Goal: Information Seeking & Learning: Learn about a topic

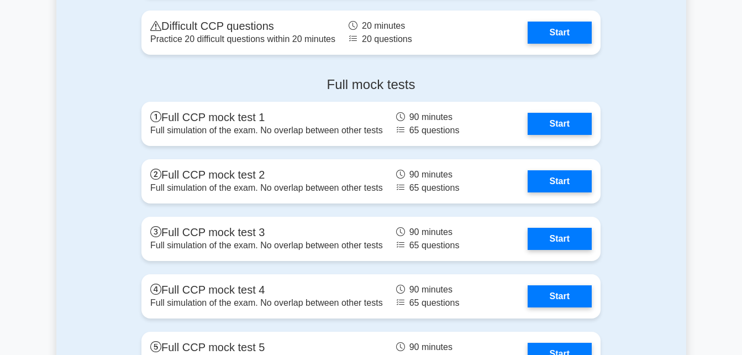
scroll to position [2659, 0]
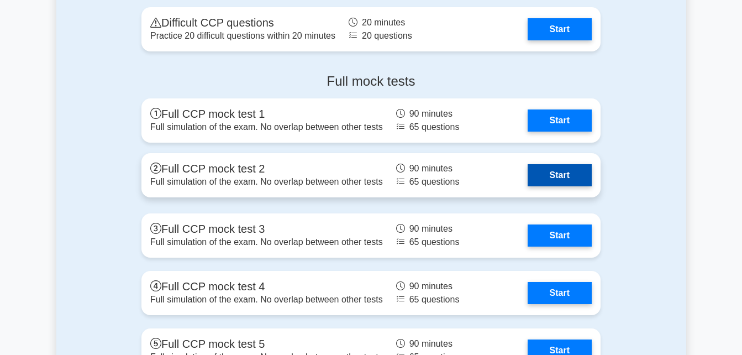
click at [552, 181] on link "Start" at bounding box center [560, 175] width 64 height 22
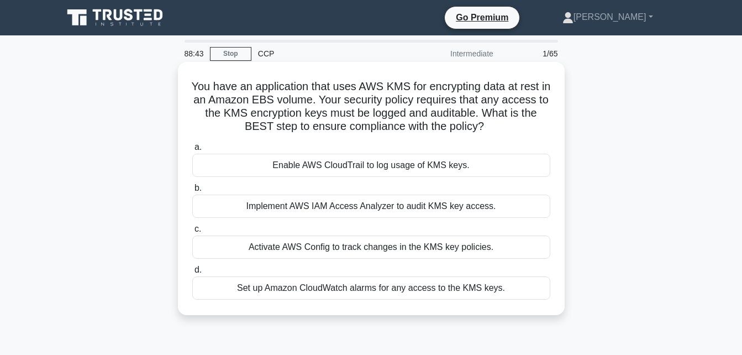
click at [483, 207] on div "Implement AWS IAM Access Analyzer to audit KMS key access." at bounding box center [371, 206] width 358 height 23
click at [192, 192] on input "b. Implement AWS IAM Access Analyzer to audit KMS key access." at bounding box center [192, 188] width 0 height 7
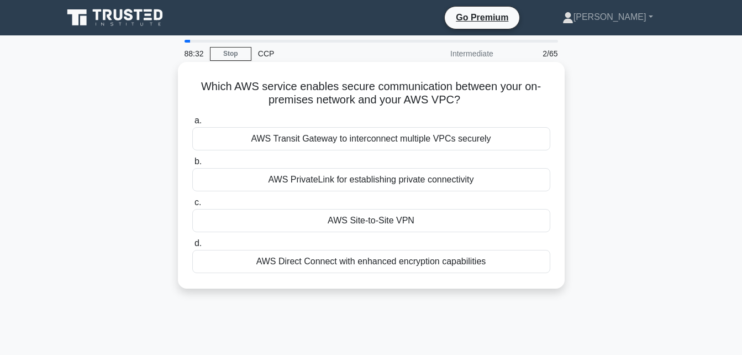
click at [455, 261] on div "AWS Direct Connect with enhanced encryption capabilities" at bounding box center [371, 261] width 358 height 23
click at [192, 247] on input "d. AWS Direct Connect with enhanced encryption capabilities" at bounding box center [192, 243] width 0 height 7
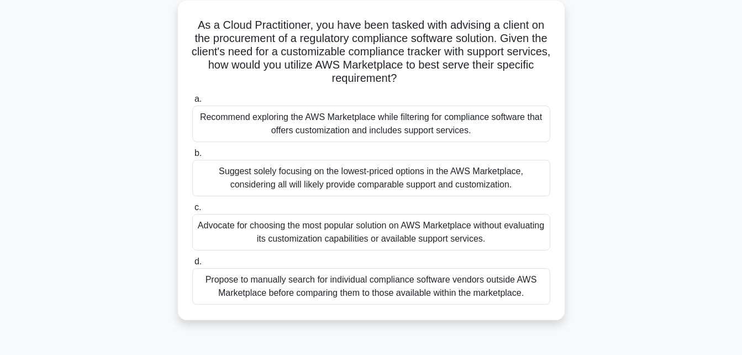
scroll to position [65, 0]
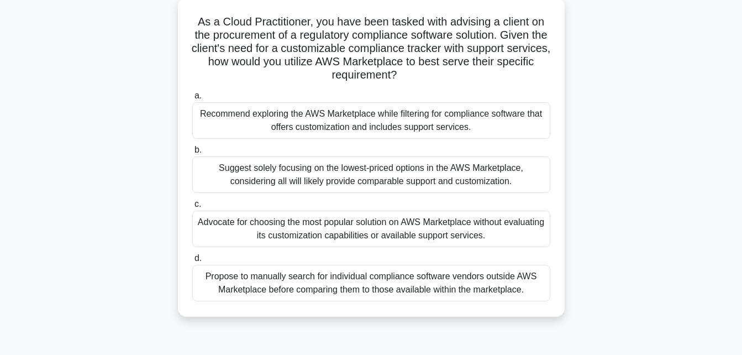
click at [433, 120] on div "Recommend exploring the AWS Marketplace while filtering for compliance software…" at bounding box center [371, 120] width 358 height 36
click at [192, 99] on input "a. Recommend exploring the AWS Marketplace while filtering for compliance softw…" at bounding box center [192, 95] width 0 height 7
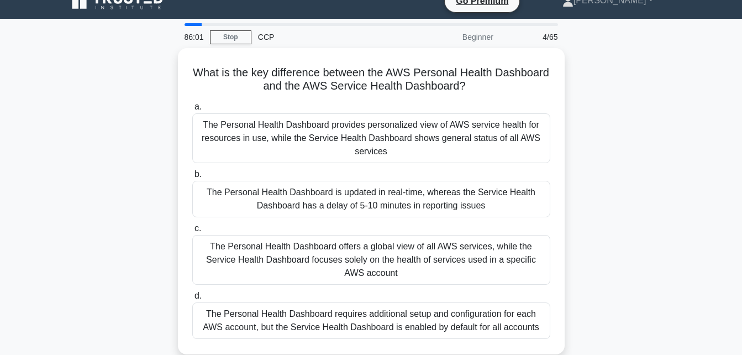
scroll to position [0, 0]
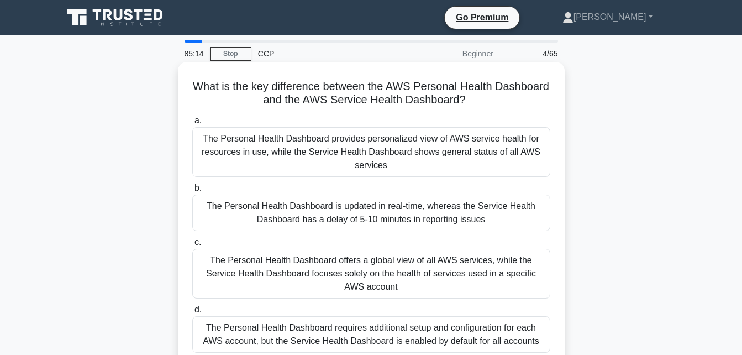
click at [377, 209] on div "The Personal Health Dashboard is updated in real-time, whereas the Service Heal…" at bounding box center [371, 213] width 358 height 36
click at [192, 192] on input "b. The Personal Health Dashboard is updated in real-time, whereas the Service H…" at bounding box center [192, 188] width 0 height 7
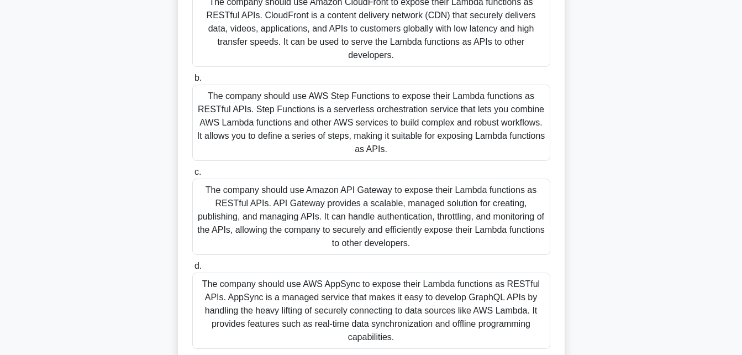
scroll to position [193, 0]
click at [377, 209] on div "The company should use Amazon API Gateway to expose their Lambda functions as R…" at bounding box center [371, 216] width 358 height 76
click at [192, 175] on input "c. The company should use Amazon API Gateway to expose their Lambda functions a…" at bounding box center [192, 171] width 0 height 7
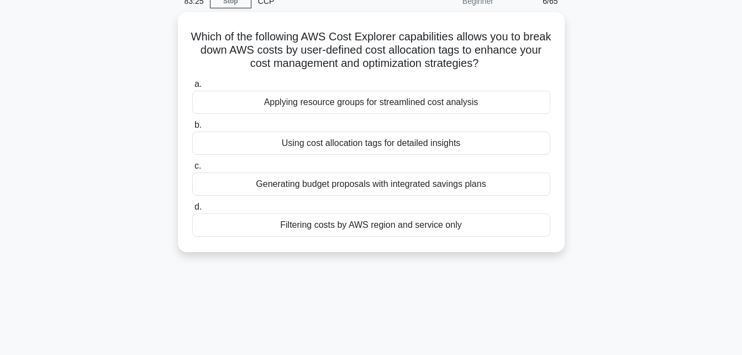
scroll to position [0, 0]
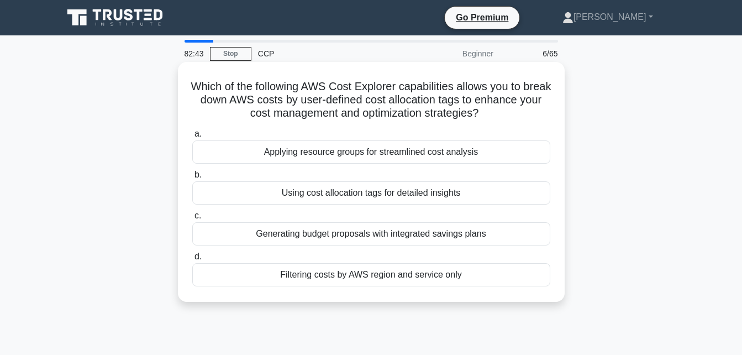
click at [377, 196] on div "Using cost allocation tags for detailed insights" at bounding box center [371, 192] width 358 height 23
click at [192, 179] on input "b. Using cost allocation tags for detailed insights" at bounding box center [192, 174] width 0 height 7
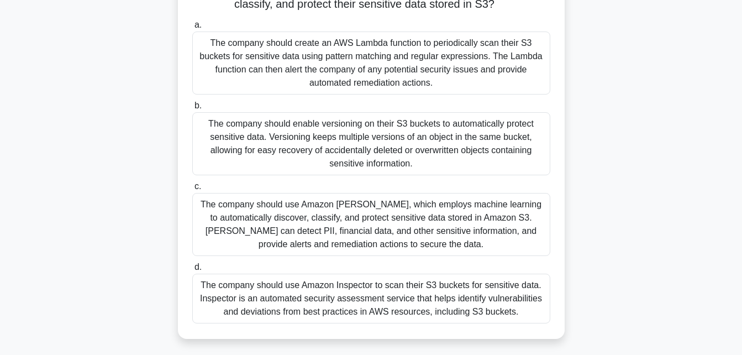
scroll to position [153, 0]
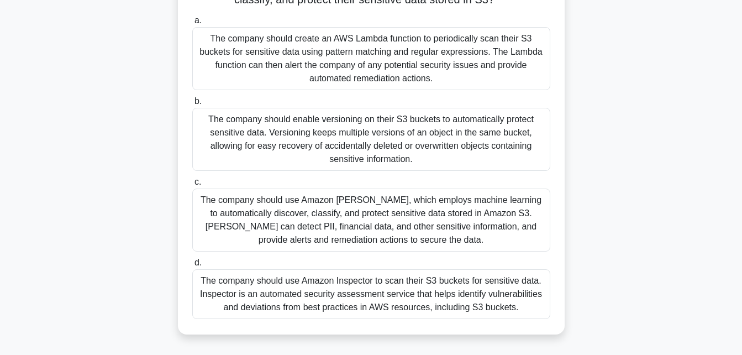
click at [376, 218] on div "The company should use Amazon Macie, which employs machine learning to automati…" at bounding box center [371, 219] width 358 height 63
click at [192, 186] on input "c. The company should use Amazon Macie, which employs machine learning to autom…" at bounding box center [192, 182] width 0 height 7
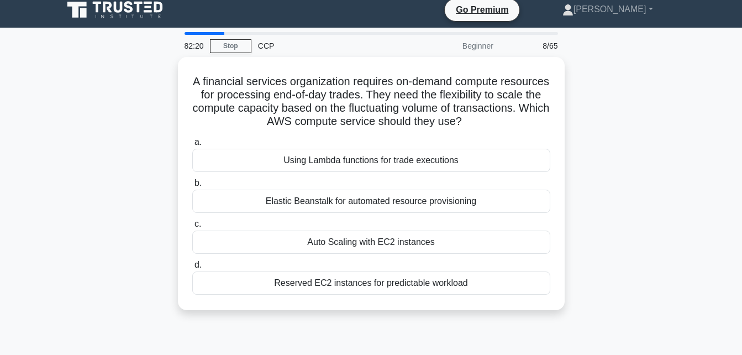
scroll to position [0, 0]
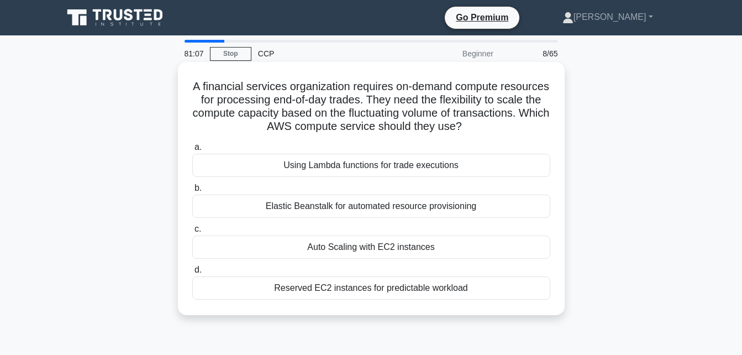
click at [381, 248] on div "Auto Scaling with EC2 instances" at bounding box center [371, 246] width 358 height 23
click at [192, 233] on input "c. Auto Scaling with EC2 instances" at bounding box center [192, 228] width 0 height 7
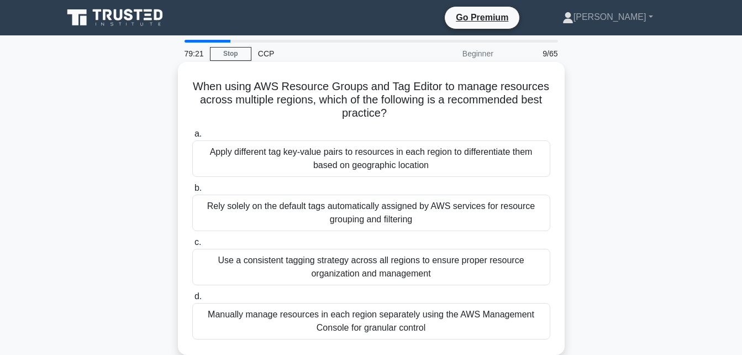
click at [389, 322] on div "Manually manage resources in each region separately using the AWS Management Co…" at bounding box center [371, 321] width 358 height 36
click at [192, 300] on input "d. Manually manage resources in each region separately using the AWS Management…" at bounding box center [192, 296] width 0 height 7
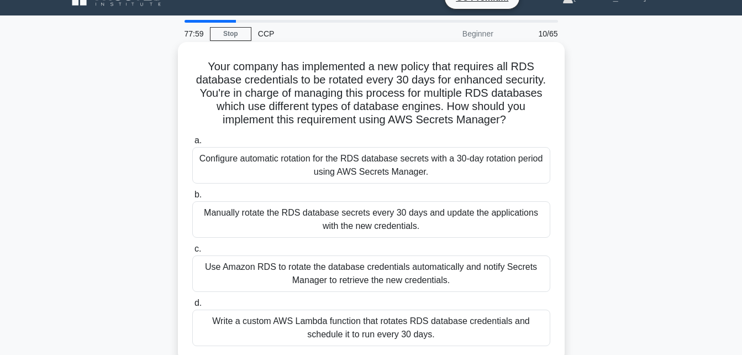
scroll to position [27, 0]
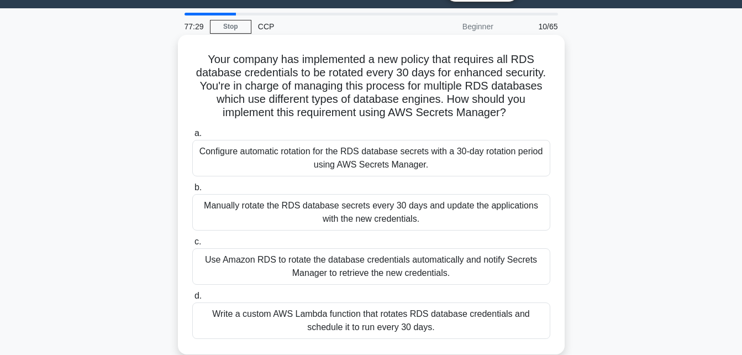
click at [405, 164] on div "Configure automatic rotation for the RDS database secrets with a 30-day rotatio…" at bounding box center [371, 158] width 358 height 36
click at [192, 137] on input "a. Configure automatic rotation for the RDS database secrets with a 30-day rota…" at bounding box center [192, 133] width 0 height 7
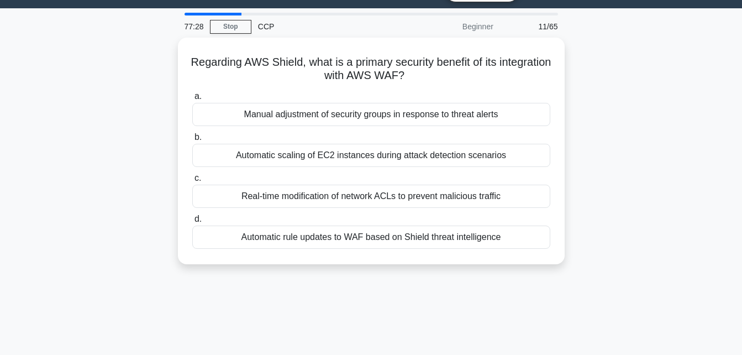
scroll to position [0, 0]
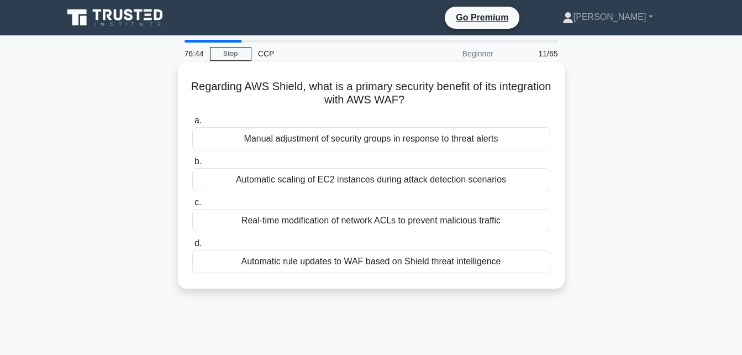
click at [418, 216] on div "Real-time modification of network ACLs to prevent malicious traffic" at bounding box center [371, 220] width 358 height 23
click at [192, 206] on input "c. Real-time modification of network ACLs to prevent malicious traffic" at bounding box center [192, 202] width 0 height 7
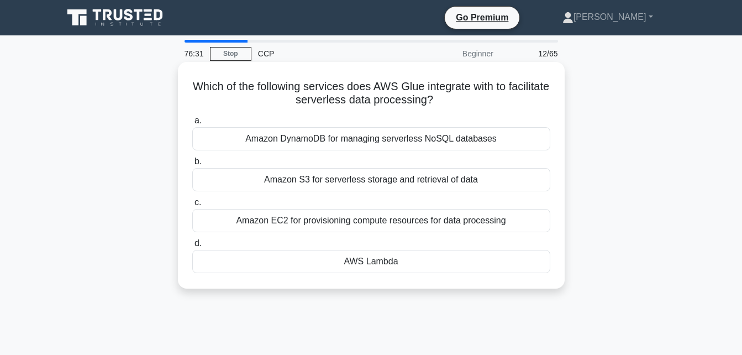
click at [402, 263] on div "AWS Lambda" at bounding box center [371, 261] width 358 height 23
click at [192, 247] on input "d. AWS Lambda" at bounding box center [192, 243] width 0 height 7
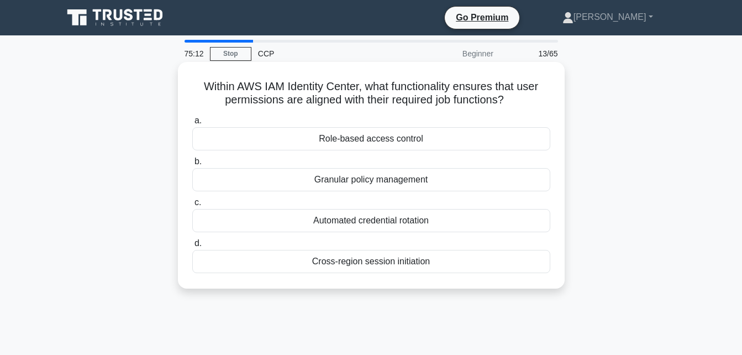
click at [464, 138] on div "Role-based access control" at bounding box center [371, 138] width 358 height 23
click at [192, 124] on input "a. Role-based access control" at bounding box center [192, 120] width 0 height 7
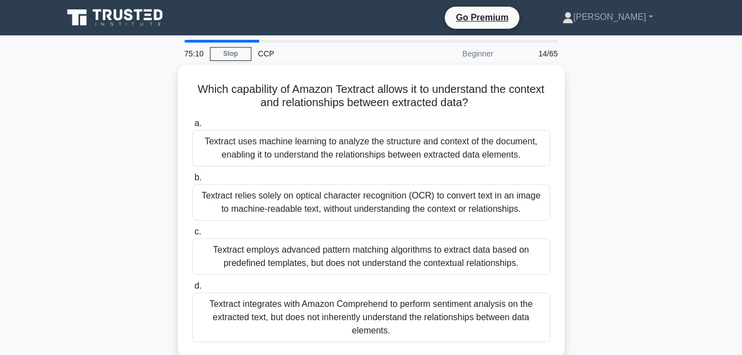
scroll to position [28, 0]
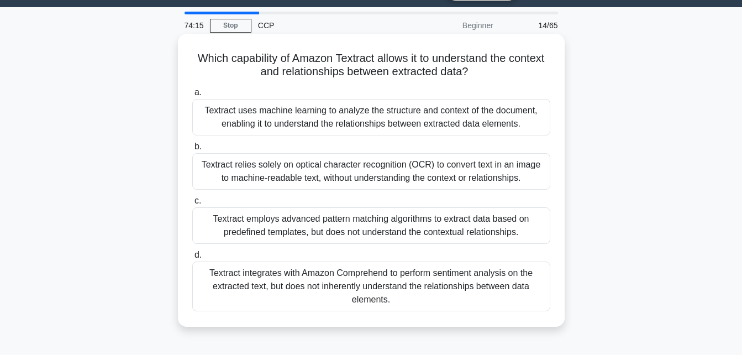
click at [422, 225] on div "Textract employs advanced pattern matching algorithms to extract data based on …" at bounding box center [371, 225] width 358 height 36
click at [192, 204] on input "c. Textract employs advanced pattern matching algorithms to extract data based …" at bounding box center [192, 200] width 0 height 7
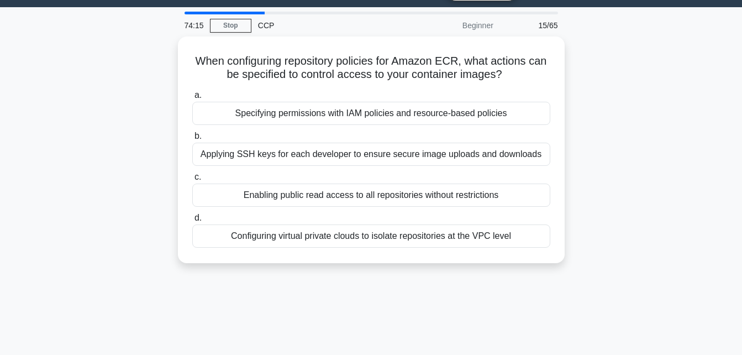
scroll to position [0, 0]
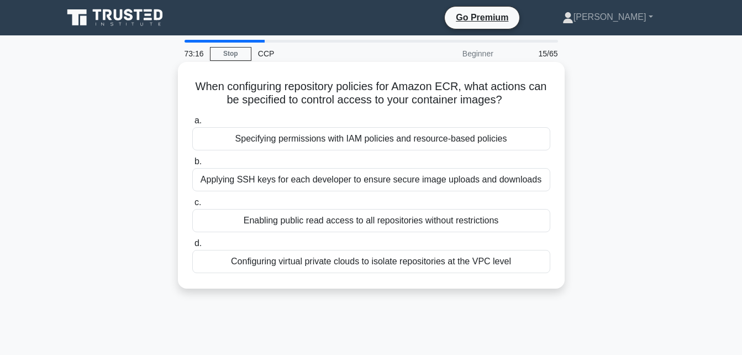
click at [425, 139] on div "Specifying permissions with IAM policies and resource-based policies" at bounding box center [371, 138] width 358 height 23
click at [192, 124] on input "a. Specifying permissions with IAM policies and resource-based policies" at bounding box center [192, 120] width 0 height 7
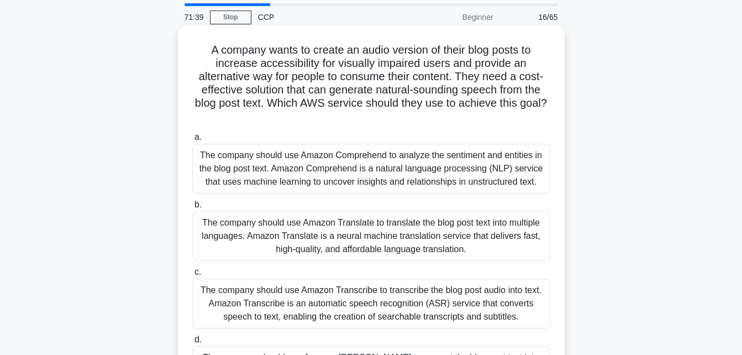
scroll to position [37, 0]
click at [359, 154] on div "The company should use Amazon Comprehend to analyze the sentiment and entities …" at bounding box center [371, 168] width 358 height 50
click at [192, 140] on input "a. The company should use Amazon Comprehend to analyze the sentiment and entiti…" at bounding box center [192, 136] width 0 height 7
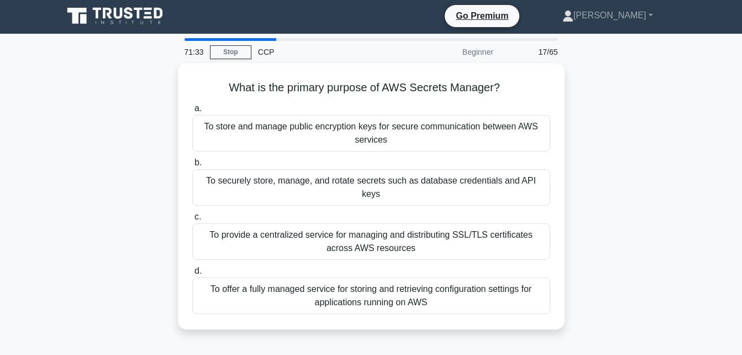
scroll to position [0, 0]
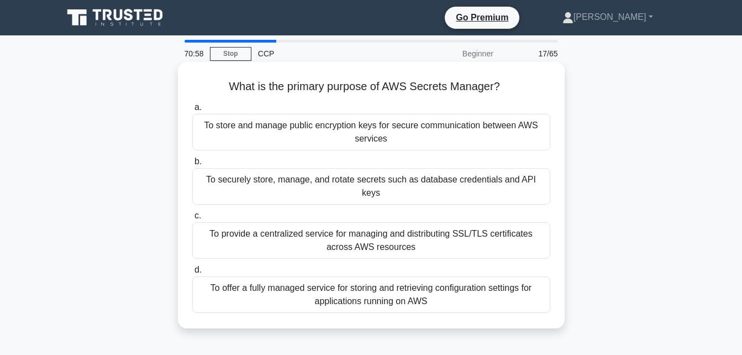
click at [381, 126] on div "To store and manage public encryption keys for secure communication between AWS…" at bounding box center [371, 132] width 358 height 36
click at [192, 111] on input "a. To store and manage public encryption keys for secure communication between …" at bounding box center [192, 107] width 0 height 7
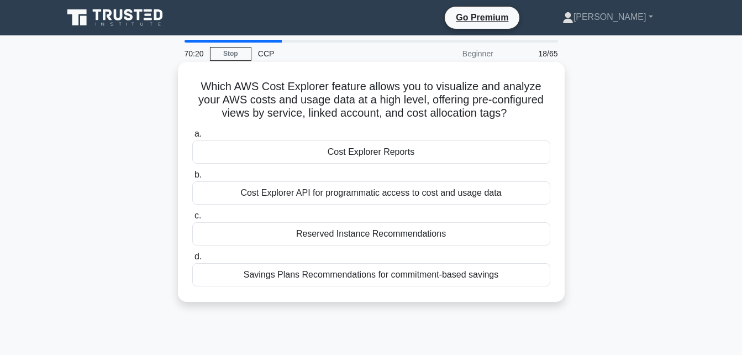
click at [380, 157] on div "Cost Explorer Reports" at bounding box center [371, 151] width 358 height 23
click at [192, 138] on input "a. Cost Explorer Reports" at bounding box center [192, 133] width 0 height 7
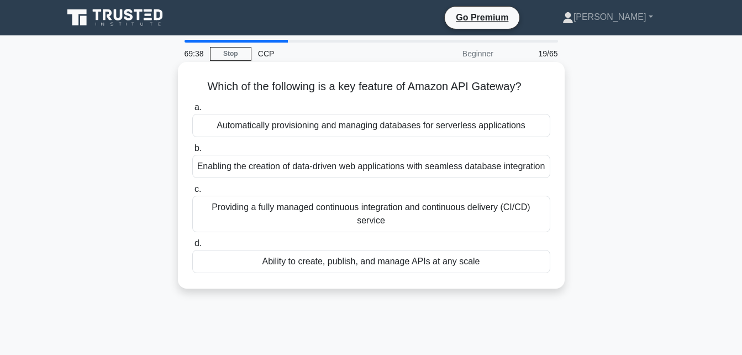
click at [377, 267] on div "Ability to create, publish, and manage APIs at any scale" at bounding box center [371, 261] width 358 height 23
click at [192, 247] on input "d. Ability to create, publish, and manage APIs at any scale" at bounding box center [192, 243] width 0 height 7
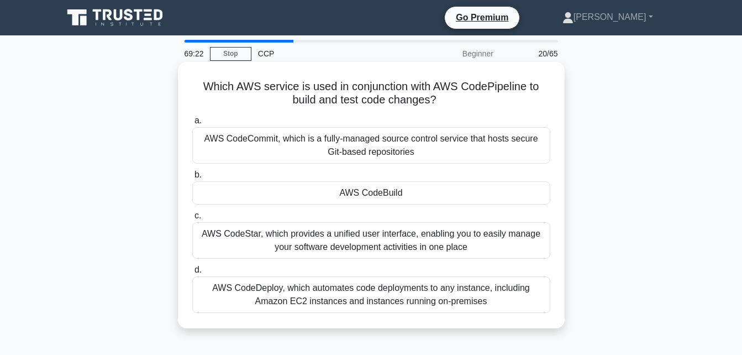
click at [398, 179] on label "b. AWS CodeBuild" at bounding box center [371, 186] width 358 height 36
click at [192, 179] on input "b. AWS CodeBuild" at bounding box center [192, 174] width 0 height 7
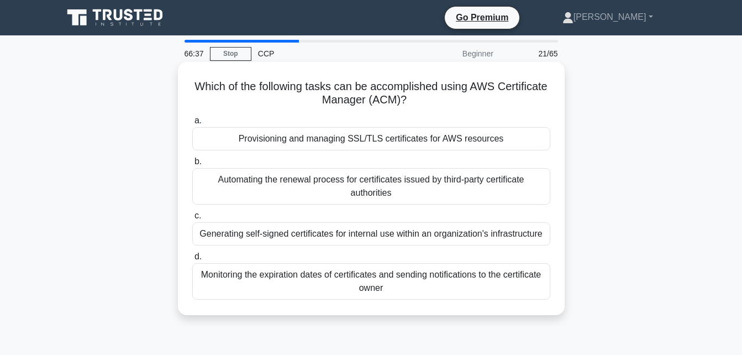
click at [394, 281] on div "Monitoring the expiration dates of certificates and sending notifications to th…" at bounding box center [371, 281] width 358 height 36
click at [192, 260] on input "d. Monitoring the expiration dates of certificates and sending notifications to…" at bounding box center [192, 256] width 0 height 7
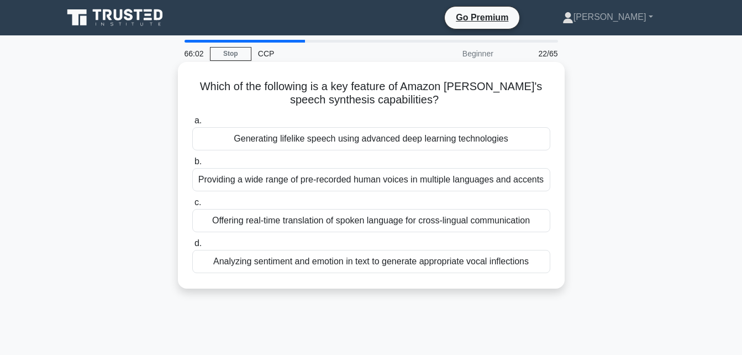
click at [521, 129] on div "Generating lifelike speech using advanced deep learning technologies" at bounding box center [371, 138] width 358 height 23
click at [192, 124] on input "a. Generating lifelike speech using advanced deep learning technologies" at bounding box center [192, 120] width 0 height 7
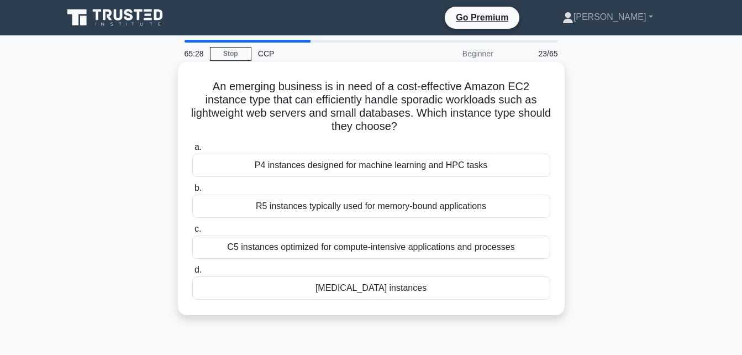
click at [429, 291] on div "T3 instances" at bounding box center [371, 287] width 358 height 23
click at [192, 274] on input "d. T3 instances" at bounding box center [192, 269] width 0 height 7
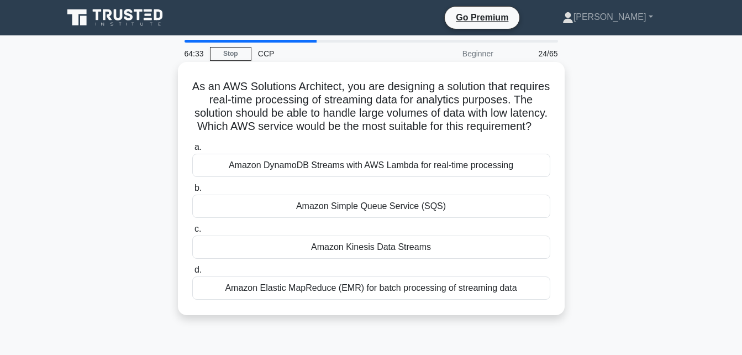
click at [495, 258] on div "Amazon Kinesis Data Streams" at bounding box center [371, 246] width 358 height 23
click at [192, 233] on input "c. Amazon Kinesis Data Streams" at bounding box center [192, 228] width 0 height 7
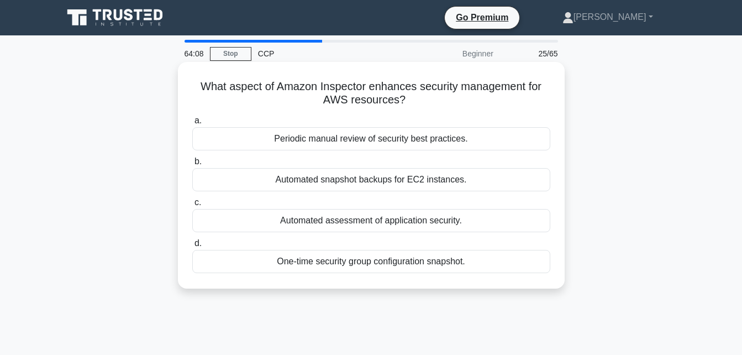
click at [503, 216] on div "Automated assessment of application security." at bounding box center [371, 220] width 358 height 23
click at [192, 206] on input "c. Automated assessment of application security." at bounding box center [192, 202] width 0 height 7
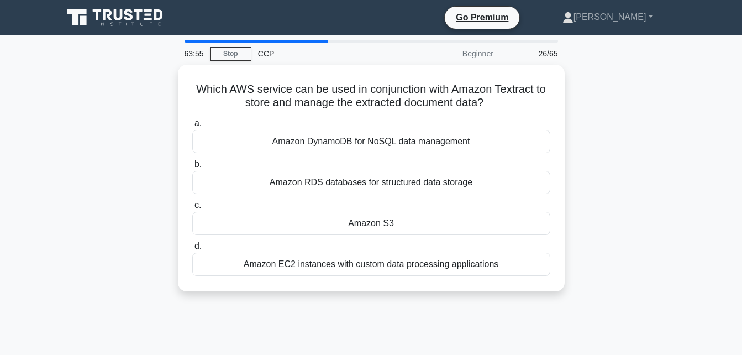
click at [503, 216] on div "Amazon S3" at bounding box center [371, 223] width 358 height 23
click at [192, 209] on input "c. Amazon S3" at bounding box center [192, 205] width 0 height 7
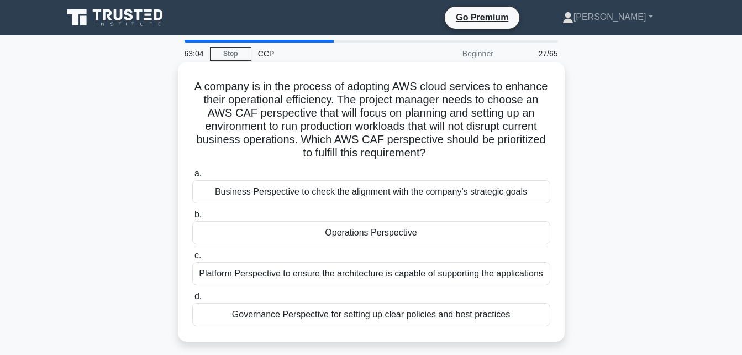
click at [499, 221] on label "b. Operations Perspective" at bounding box center [371, 226] width 358 height 36
click at [192, 218] on input "b. Operations Perspective" at bounding box center [192, 214] width 0 height 7
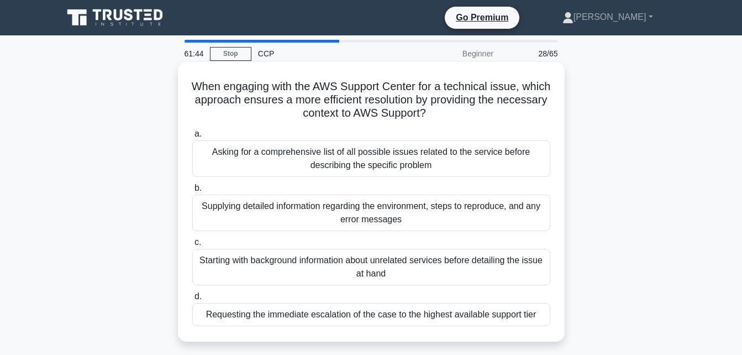
scroll to position [14, 0]
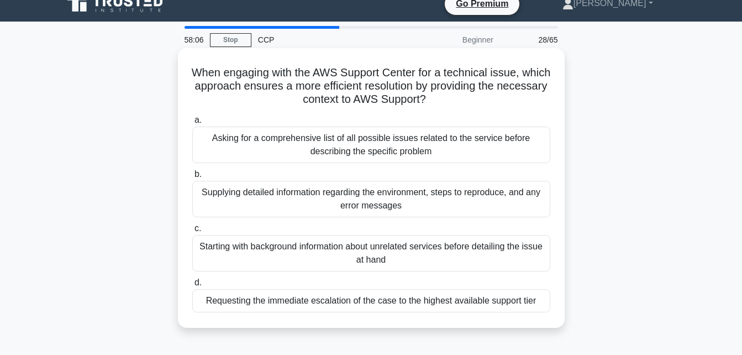
click at [412, 300] on div "Requesting the immediate escalation of the case to the highest available suppor…" at bounding box center [371, 300] width 358 height 23
click at [192, 286] on input "d. Requesting the immediate escalation of the case to the highest available sup…" at bounding box center [192, 282] width 0 height 7
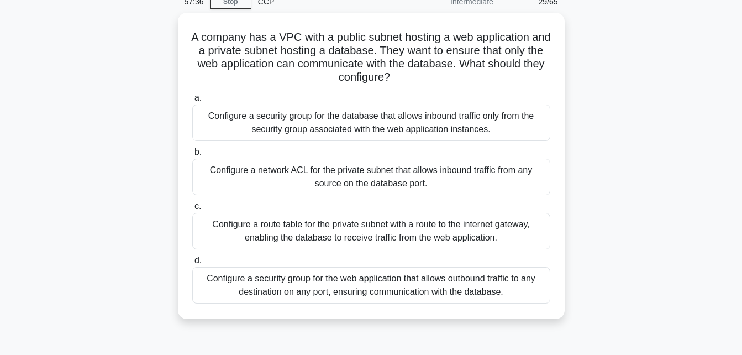
scroll to position [53, 0]
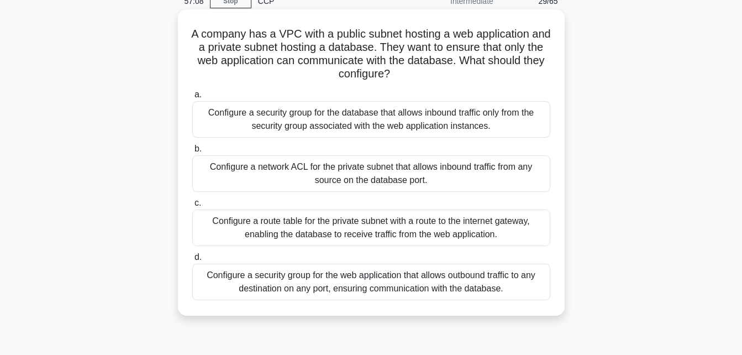
click at [440, 112] on div "Configure a security group for the database that allows inbound traffic only fr…" at bounding box center [371, 119] width 358 height 36
click at [192, 98] on input "a. Configure a security group for the database that allows inbound traffic only…" at bounding box center [192, 94] width 0 height 7
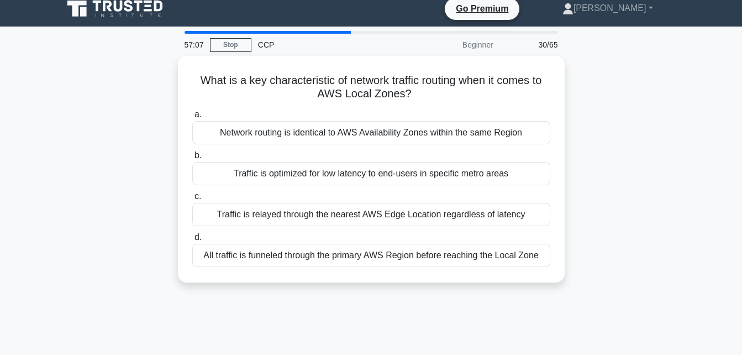
scroll to position [0, 0]
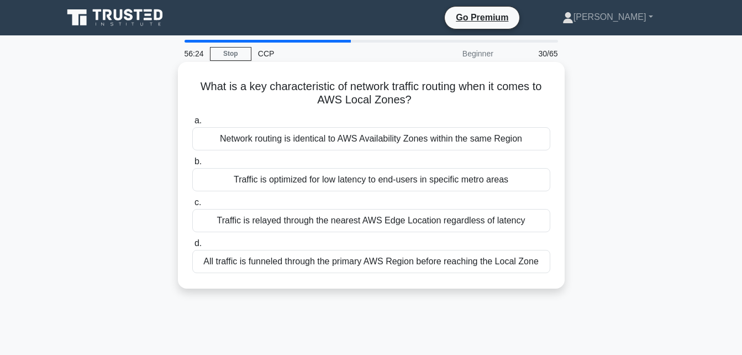
click at [416, 224] on div "Traffic is relayed through the nearest AWS Edge Location regardless of latency" at bounding box center [371, 220] width 358 height 23
click at [192, 206] on input "c. Traffic is relayed through the nearest AWS Edge Location regardless of laten…" at bounding box center [192, 202] width 0 height 7
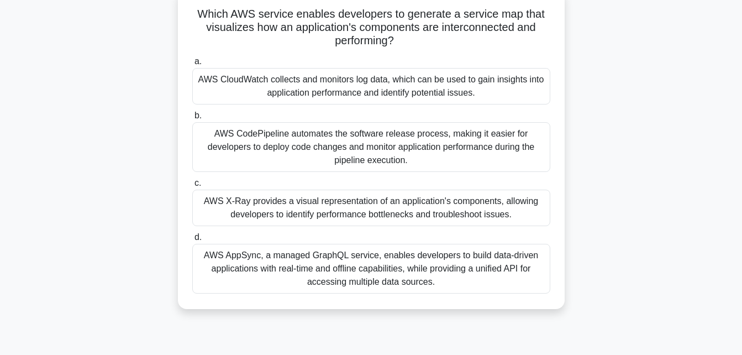
scroll to position [76, 0]
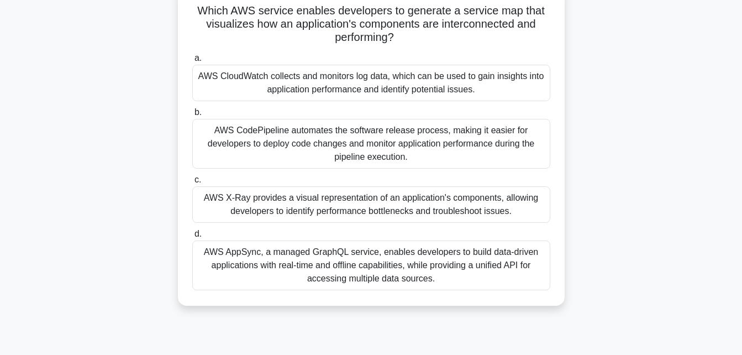
click at [407, 258] on div "AWS AppSync, a managed GraphQL service, enables developers to build data-driven…" at bounding box center [371, 265] width 358 height 50
click at [192, 238] on input "d. AWS AppSync, a managed GraphQL service, enables developers to build data-dri…" at bounding box center [192, 233] width 0 height 7
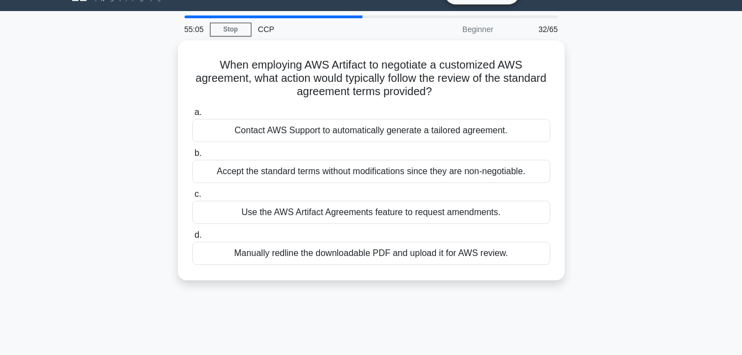
scroll to position [0, 0]
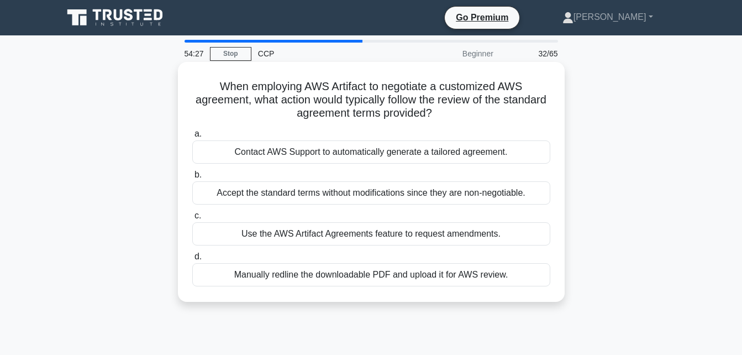
click at [417, 238] on div "Use the AWS Artifact Agreements feature to request amendments." at bounding box center [371, 233] width 358 height 23
click at [192, 219] on input "c. Use the AWS Artifact Agreements feature to request amendments." at bounding box center [192, 215] width 0 height 7
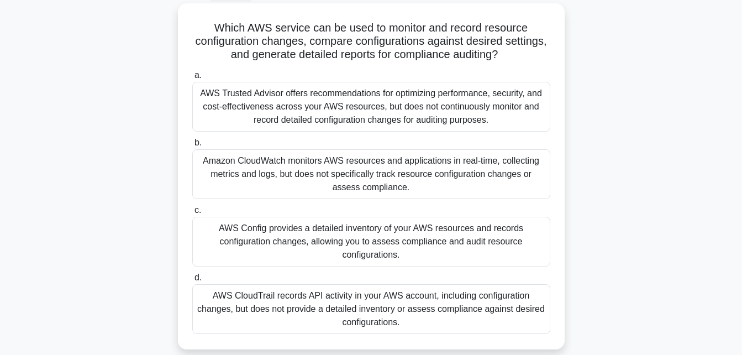
scroll to position [56, 0]
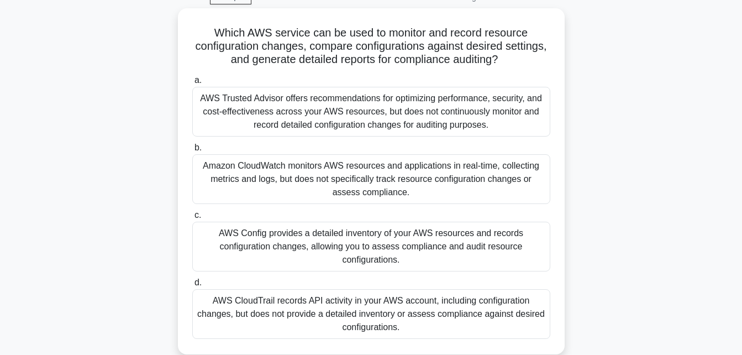
click at [417, 238] on div "AWS Config provides a detailed inventory of your AWS resources and records conf…" at bounding box center [371, 247] width 358 height 50
click at [192, 219] on input "c. AWS Config provides a detailed inventory of your AWS resources and records c…" at bounding box center [192, 215] width 0 height 7
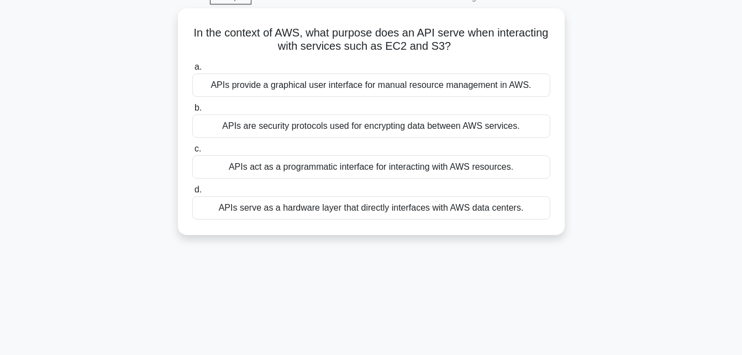
scroll to position [0, 0]
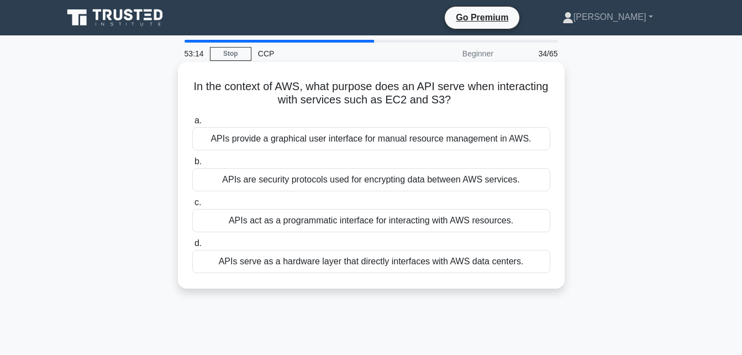
click at [426, 135] on div "APIs provide a graphical user interface for manual resource management in AWS." at bounding box center [371, 138] width 358 height 23
click at [192, 124] on input "a. APIs provide a graphical user interface for manual resource management in AW…" at bounding box center [192, 120] width 0 height 7
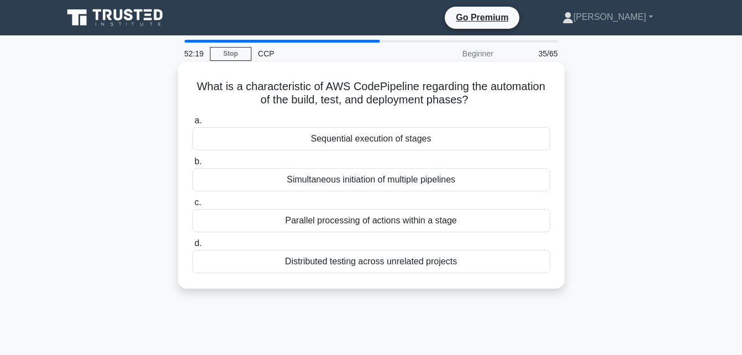
click at [431, 219] on div "Parallel processing of actions within a stage" at bounding box center [371, 220] width 358 height 23
click at [192, 206] on input "c. Parallel processing of actions within a stage" at bounding box center [192, 202] width 0 height 7
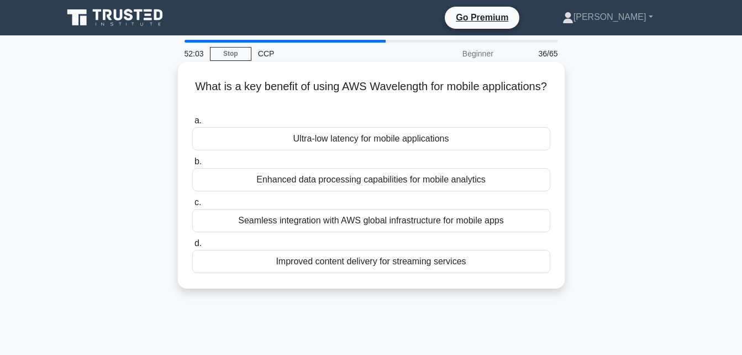
click at [436, 143] on div "Ultra-low latency for mobile applications" at bounding box center [371, 138] width 358 height 23
click at [192, 124] on input "a. Ultra-low latency for mobile applications" at bounding box center [192, 120] width 0 height 7
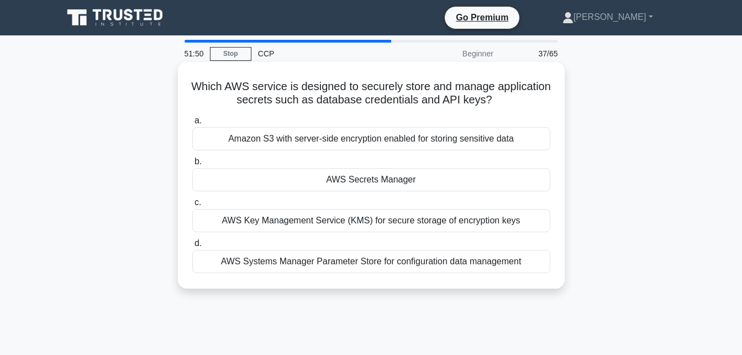
click at [437, 184] on div "AWS Secrets Manager" at bounding box center [371, 179] width 358 height 23
click at [192, 165] on input "b. AWS Secrets Manager" at bounding box center [192, 161] width 0 height 7
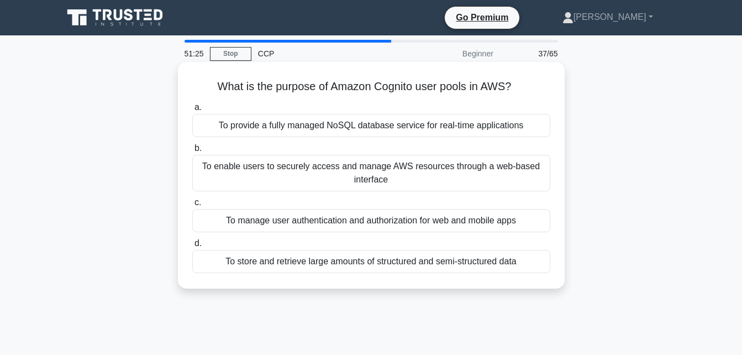
click at [421, 225] on div "To manage user authentication and authorization for web and mobile apps" at bounding box center [371, 220] width 358 height 23
click at [192, 206] on input "c. To manage user authentication and authorization for web and mobile apps" at bounding box center [192, 202] width 0 height 7
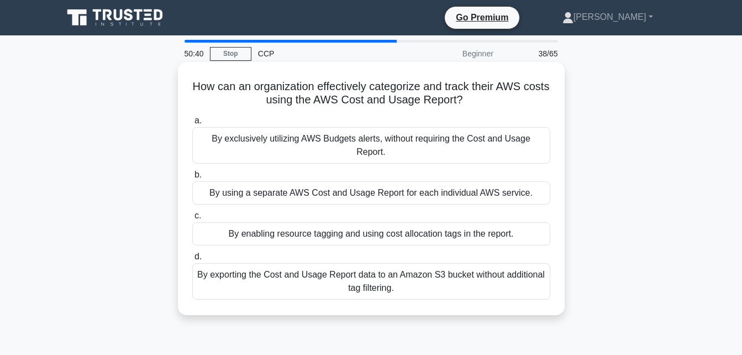
click at [420, 181] on div "By using a separate AWS Cost and Usage Report for each individual AWS service." at bounding box center [371, 192] width 358 height 23
click at [192, 179] on input "b. By using a separate AWS Cost and Usage Report for each individual AWS servic…" at bounding box center [192, 174] width 0 height 7
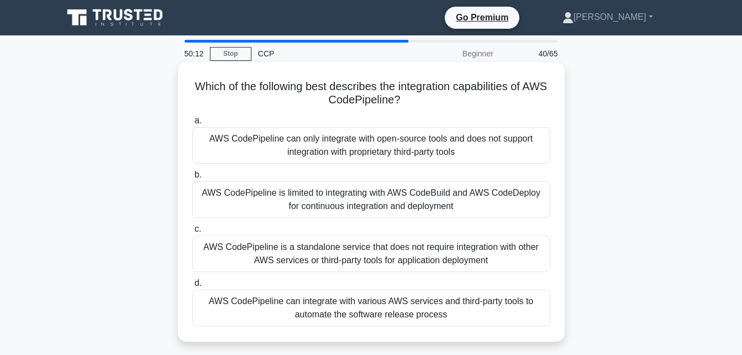
click at [435, 311] on div "AWS CodePipeline can integrate with various AWS services and third-party tools …" at bounding box center [371, 308] width 358 height 36
click at [192, 287] on input "d. AWS CodePipeline can integrate with various AWS services and third-party too…" at bounding box center [192, 283] width 0 height 7
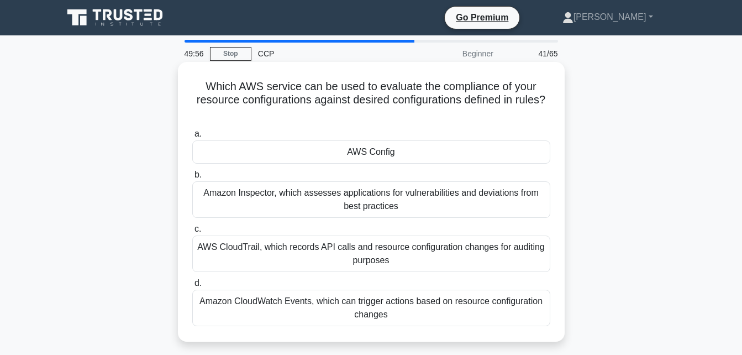
click at [500, 151] on div "AWS Config" at bounding box center [371, 151] width 358 height 23
click at [192, 138] on input "a. AWS Config" at bounding box center [192, 133] width 0 height 7
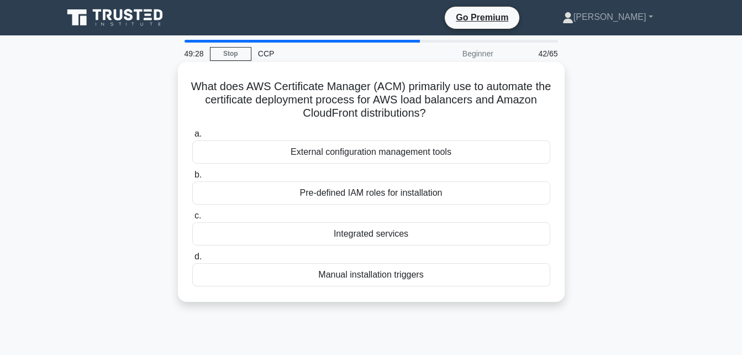
click at [443, 243] on div "Integrated services" at bounding box center [371, 233] width 358 height 23
click at [192, 219] on input "c. Integrated services" at bounding box center [192, 215] width 0 height 7
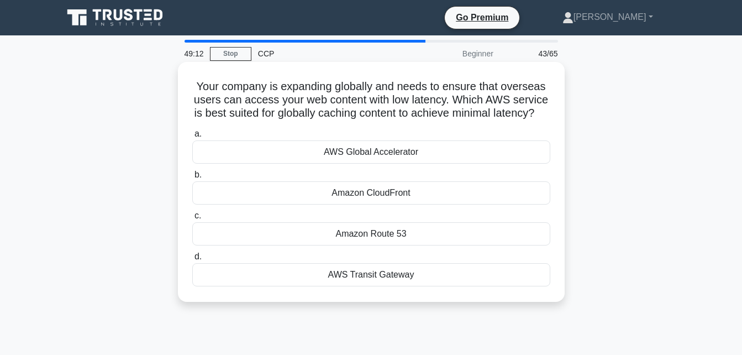
click at [433, 164] on div "AWS Global Accelerator" at bounding box center [371, 151] width 358 height 23
click at [192, 138] on input "a. AWS Global Accelerator" at bounding box center [192, 133] width 0 height 7
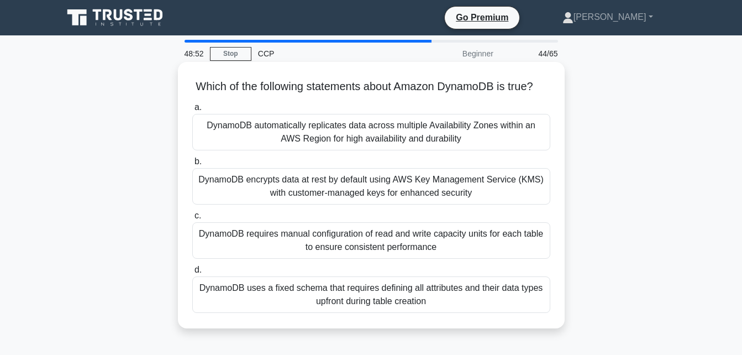
click at [432, 150] on div "DynamoDB automatically replicates data across multiple Availability Zones withi…" at bounding box center [371, 132] width 358 height 36
click at [192, 111] on input "a. DynamoDB automatically replicates data across multiple Availability Zones wi…" at bounding box center [192, 107] width 0 height 7
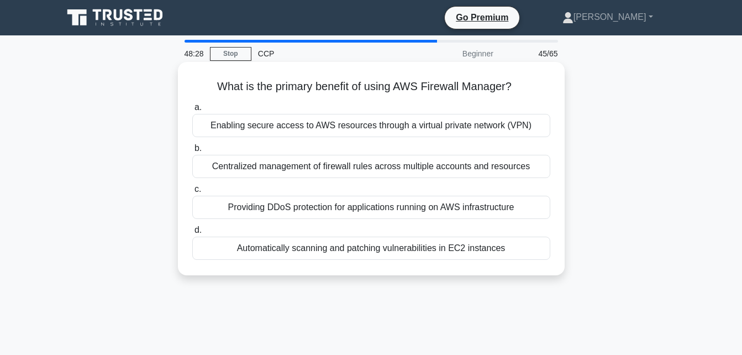
click at [427, 208] on div "Providing DDoS protection for applications running on AWS infrastructure" at bounding box center [371, 207] width 358 height 23
click at [192, 193] on input "c. Providing DDoS protection for applications running on AWS infrastructure" at bounding box center [192, 189] width 0 height 7
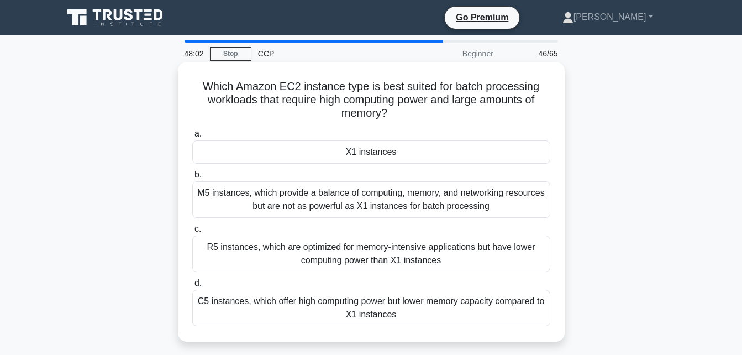
click at [445, 154] on div "X1 instances" at bounding box center [371, 151] width 358 height 23
click at [192, 138] on input "a. X1 instances" at bounding box center [192, 133] width 0 height 7
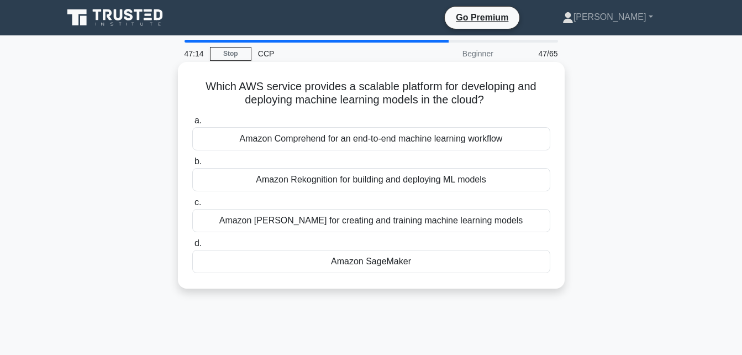
click at [428, 259] on div "Amazon SageMaker" at bounding box center [371, 261] width 358 height 23
click at [192, 247] on input "d. Amazon SageMaker" at bounding box center [192, 243] width 0 height 7
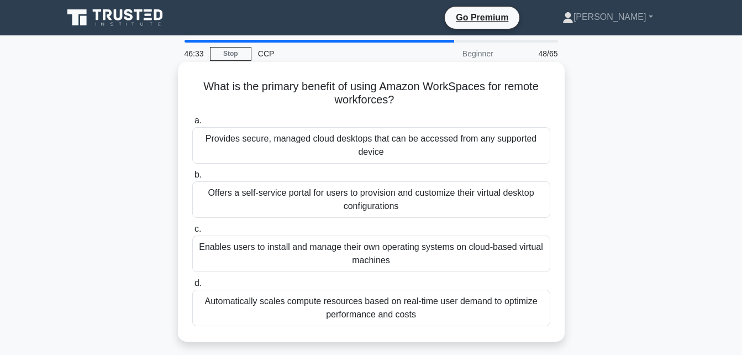
click at [437, 151] on div "Provides secure, managed cloud desktops that can be accessed from any supported…" at bounding box center [371, 145] width 358 height 36
click at [192, 124] on input "a. Provides secure, managed cloud desktops that can be accessed from any suppor…" at bounding box center [192, 120] width 0 height 7
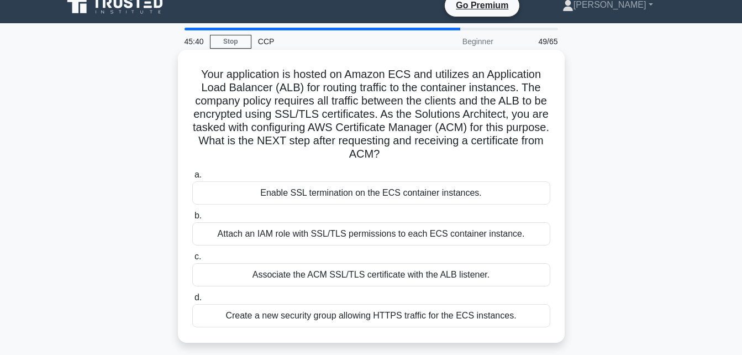
scroll to position [13, 0]
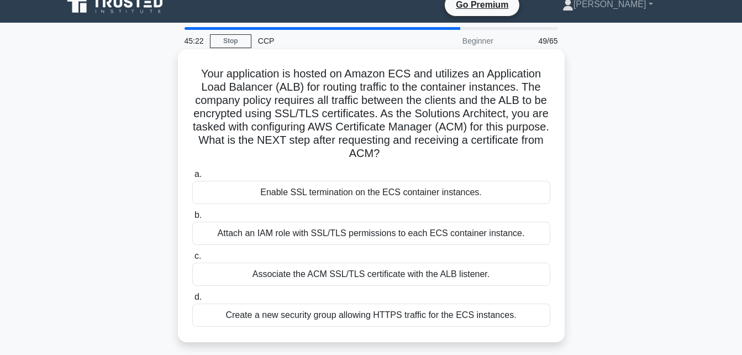
click at [410, 232] on div "Attach an IAM role with SSL/TLS permissions to each ECS container instance." at bounding box center [371, 233] width 358 height 23
click at [192, 219] on input "b. Attach an IAM role with SSL/TLS permissions to each ECS container instance." at bounding box center [192, 215] width 0 height 7
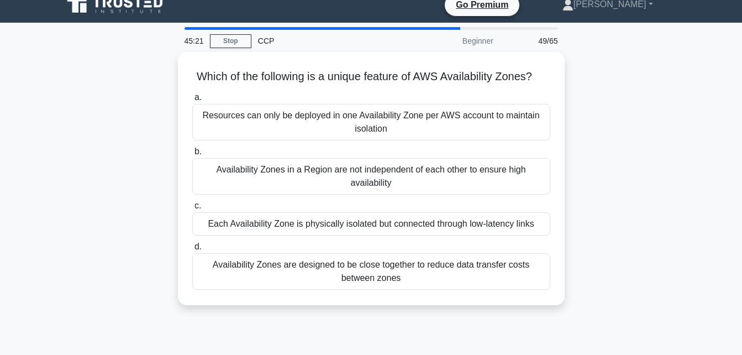
scroll to position [0, 0]
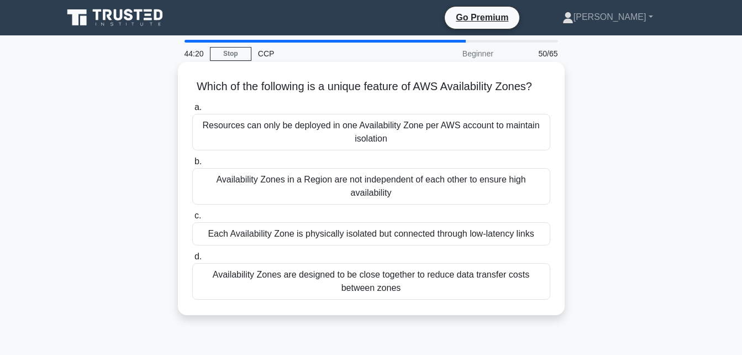
click at [407, 243] on div "Each Availability Zone is physically isolated but connected through low-latency…" at bounding box center [371, 233] width 358 height 23
click at [192, 219] on input "c. Each Availability Zone is physically isolated but connected through low-late…" at bounding box center [192, 215] width 0 height 7
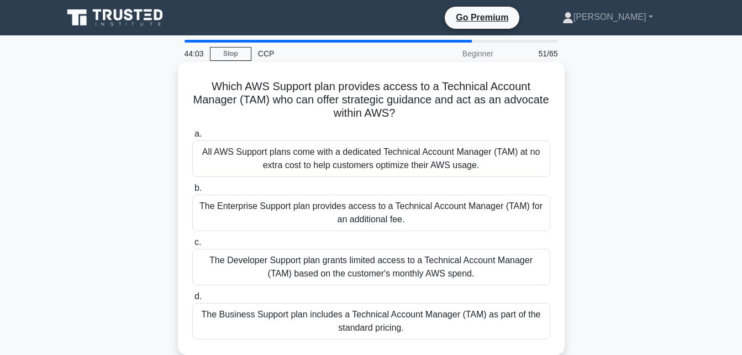
click at [390, 204] on div "The Enterprise Support plan provides access to a Technical Account Manager (TAM…" at bounding box center [371, 213] width 358 height 36
click at [192, 192] on input "b. The Enterprise Support plan provides access to a Technical Account Manager (…" at bounding box center [192, 188] width 0 height 7
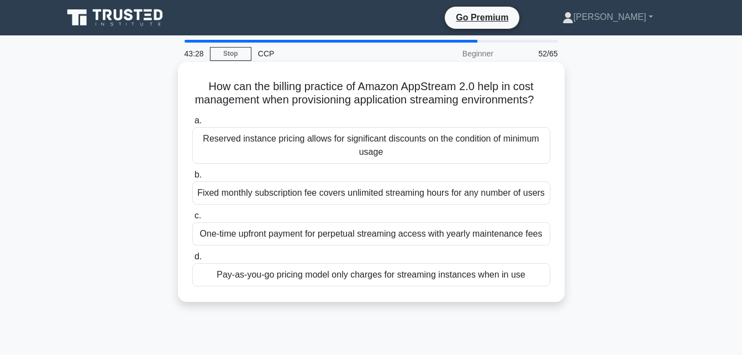
click at [405, 286] on div "Pay-as-you-go pricing model only charges for streaming instances when in use" at bounding box center [371, 274] width 358 height 23
click at [192, 260] on input "d. Pay-as-you-go pricing model only charges for streaming instances when in use" at bounding box center [192, 256] width 0 height 7
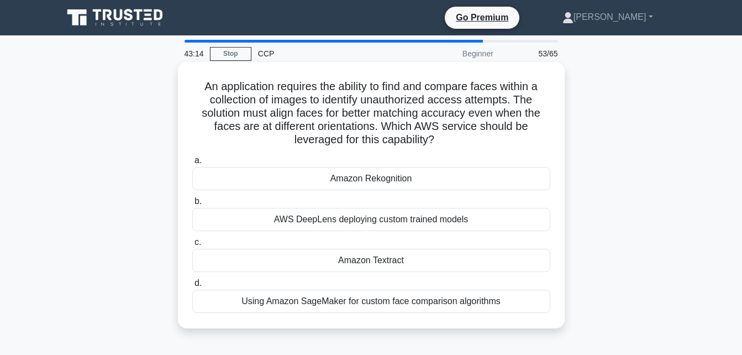
click at [397, 181] on div "Amazon Rekognition" at bounding box center [371, 178] width 358 height 23
click at [192, 164] on input "a. Amazon Rekognition" at bounding box center [192, 160] width 0 height 7
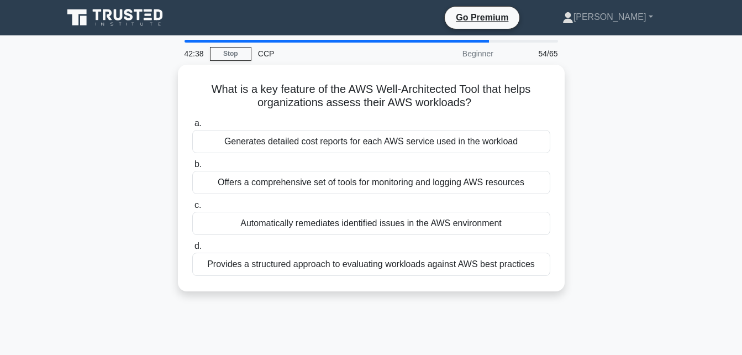
click at [397, 181] on div "Offers a comprehensive set of tools for monitoring and logging AWS resources" at bounding box center [371, 182] width 358 height 23
click at [192, 168] on input "b. Offers a comprehensive set of tools for monitoring and logging AWS resources" at bounding box center [192, 164] width 0 height 7
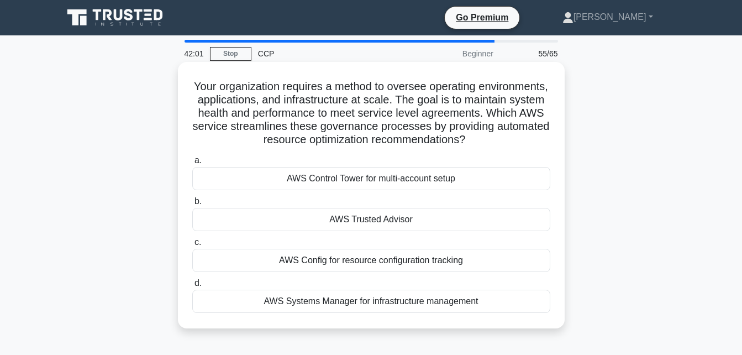
click at [390, 231] on div "AWS Trusted Advisor" at bounding box center [371, 219] width 358 height 23
click at [192, 205] on input "b. AWS Trusted Advisor" at bounding box center [192, 201] width 0 height 7
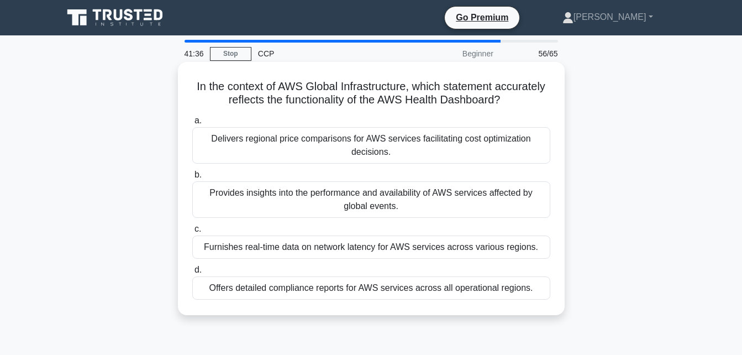
click at [360, 205] on div "Provides insights into the performance and availability of AWS services affecte…" at bounding box center [371, 199] width 358 height 36
click at [192, 179] on input "b. Provides insights into the performance and availability of AWS services affe…" at bounding box center [192, 174] width 0 height 7
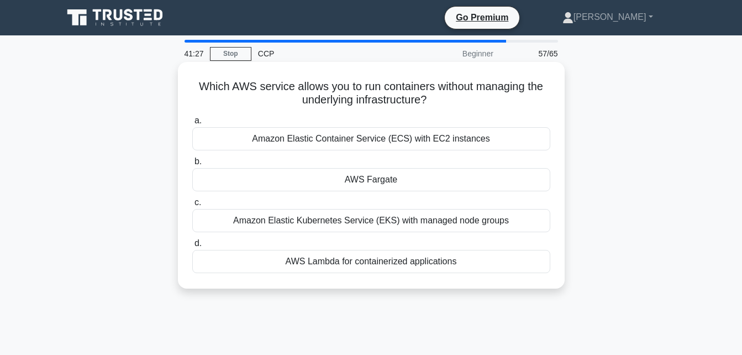
click at [360, 185] on div "AWS Fargate" at bounding box center [371, 179] width 358 height 23
click at [192, 165] on input "b. AWS Fargate" at bounding box center [192, 161] width 0 height 7
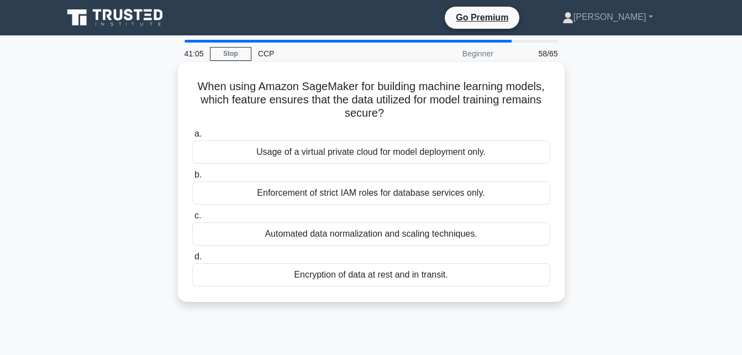
click at [367, 286] on div "Encryption of data at rest and in transit." at bounding box center [371, 274] width 358 height 23
click at [192, 260] on input "d. Encryption of data at rest and in transit." at bounding box center [192, 256] width 0 height 7
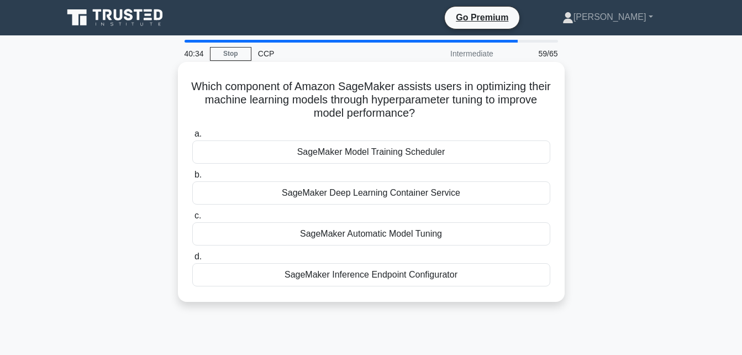
click at [381, 230] on div "SageMaker Automatic Model Tuning" at bounding box center [371, 233] width 358 height 23
click at [192, 219] on input "c. SageMaker Automatic Model Tuning" at bounding box center [192, 215] width 0 height 7
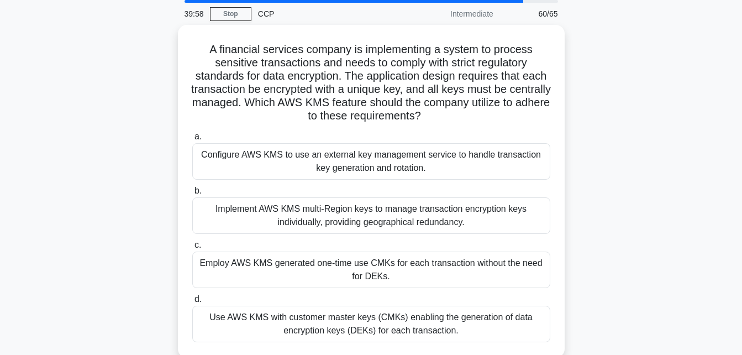
scroll to position [40, 0]
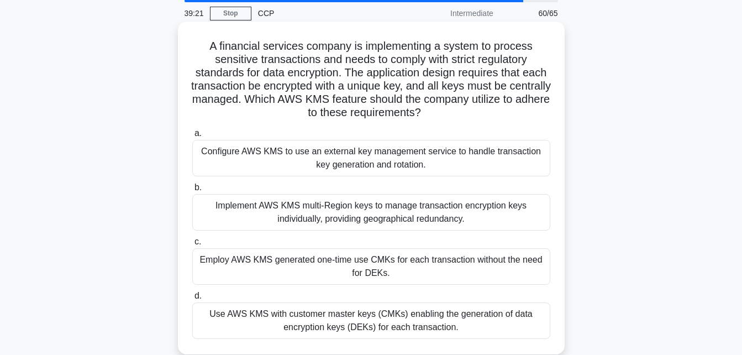
click at [393, 264] on div "Employ AWS KMS generated one-time use CMKs for each transaction without the nee…" at bounding box center [371, 266] width 358 height 36
click at [192, 245] on input "c. Employ AWS KMS generated one-time use CMKs for each transaction without the …" at bounding box center [192, 241] width 0 height 7
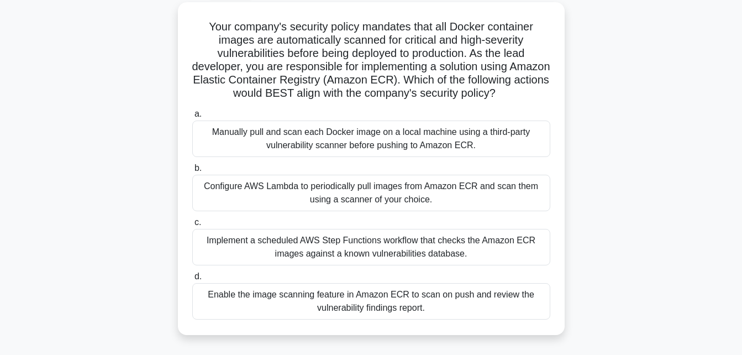
scroll to position [63, 0]
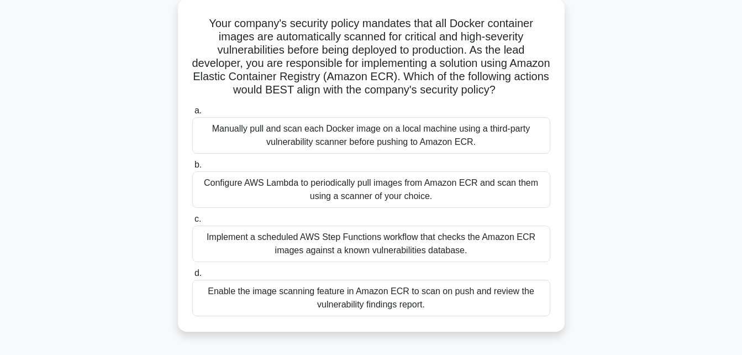
click at [334, 312] on div "Enable the image scanning feature in Amazon ECR to scan on push and review the …" at bounding box center [371, 298] width 358 height 36
click at [192, 277] on input "d. Enable the image scanning feature in Amazon ECR to scan on push and review t…" at bounding box center [192, 273] width 0 height 7
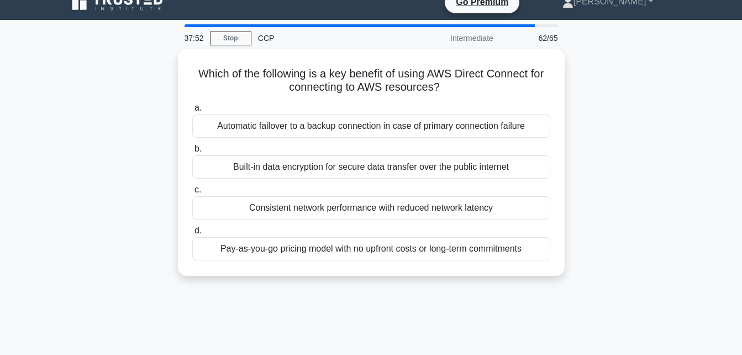
scroll to position [0, 0]
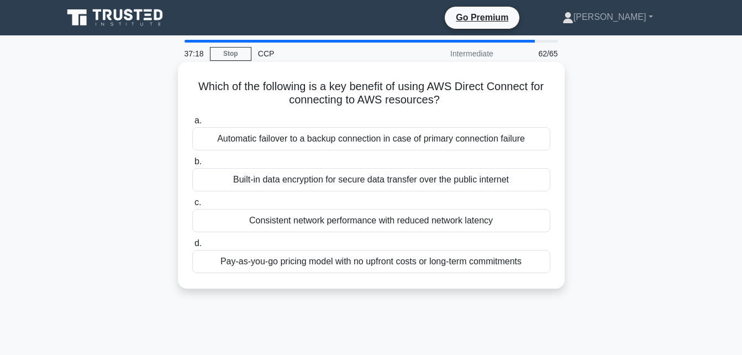
click at [346, 177] on div "Built-in data encryption for secure data transfer over the public internet" at bounding box center [371, 179] width 358 height 23
click at [192, 165] on input "b. Built-in data encryption for secure data transfer over the public internet" at bounding box center [192, 161] width 0 height 7
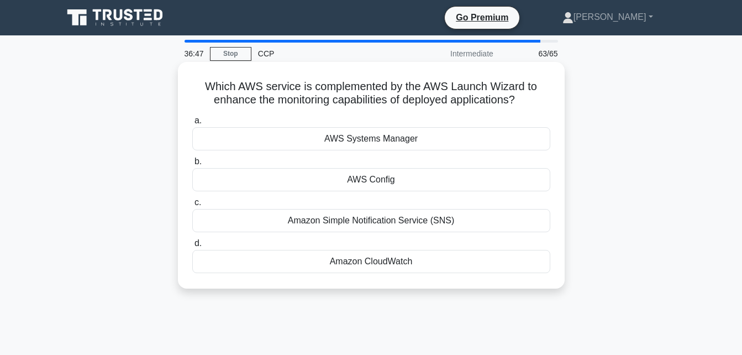
click at [349, 145] on div "AWS Systems Manager" at bounding box center [371, 138] width 358 height 23
click at [192, 124] on input "a. AWS Systems Manager" at bounding box center [192, 120] width 0 height 7
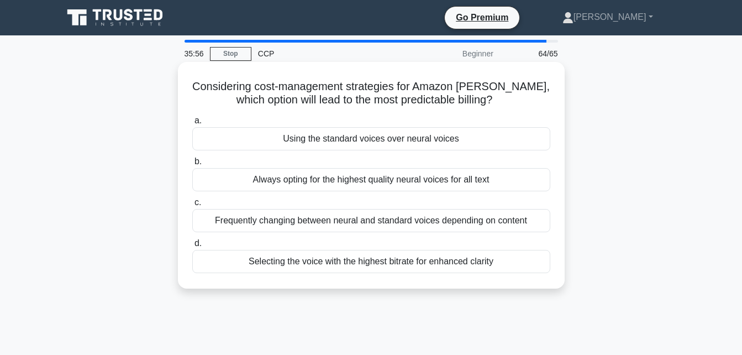
click at [349, 181] on div "Always opting for the highest quality neural voices for all text" at bounding box center [371, 179] width 358 height 23
click at [192, 165] on input "b. Always opting for the highest quality neural voices for all text" at bounding box center [192, 161] width 0 height 7
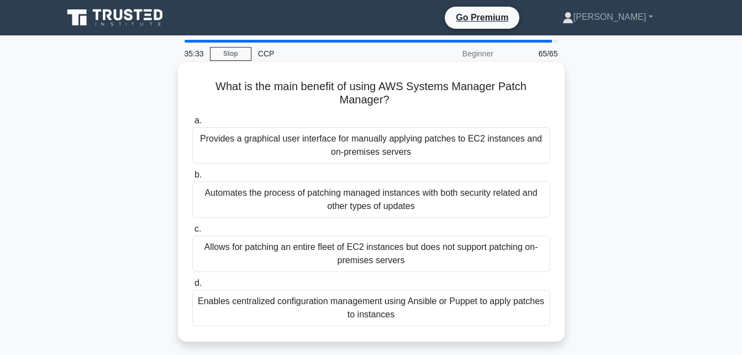
click at [348, 145] on div "Provides a graphical user interface for manually applying patches to EC2 instan…" at bounding box center [371, 145] width 358 height 36
click at [192, 124] on input "a. Provides a graphical user interface for manually applying patches to EC2 ins…" at bounding box center [192, 120] width 0 height 7
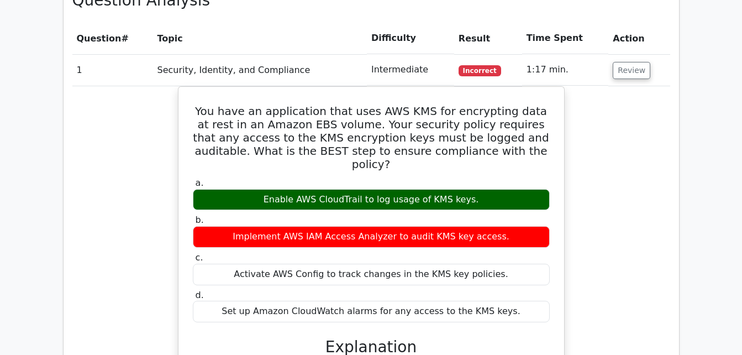
scroll to position [1067, 0]
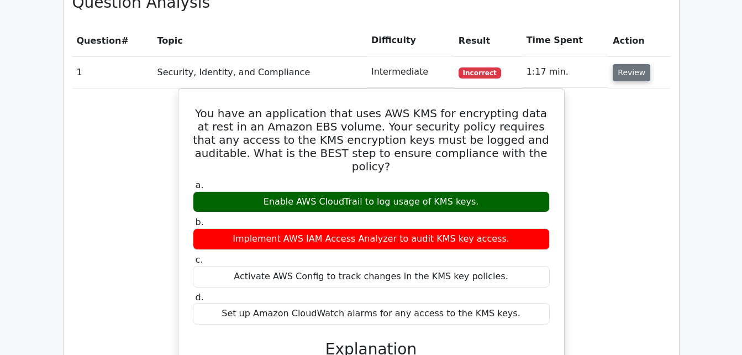
click at [627, 64] on button "Review" at bounding box center [632, 72] width 38 height 17
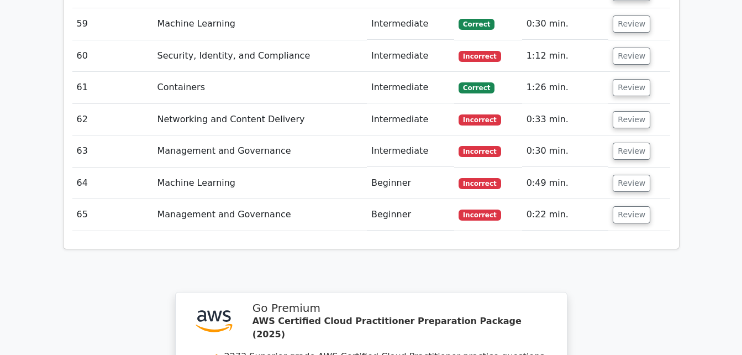
scroll to position [2958, 0]
click at [620, 206] on button "Review" at bounding box center [632, 214] width 38 height 17
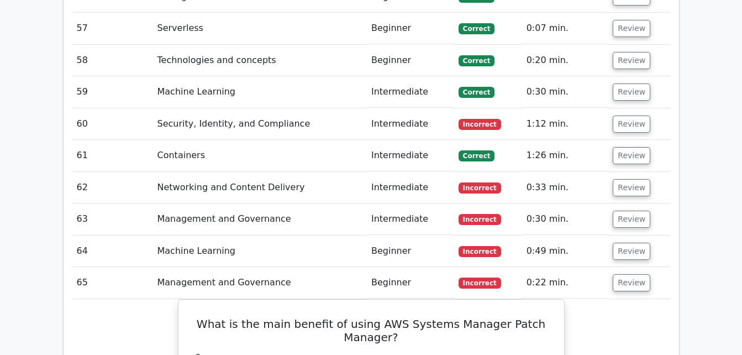
scroll to position [2889, 0]
click at [626, 243] on button "Review" at bounding box center [632, 251] width 38 height 17
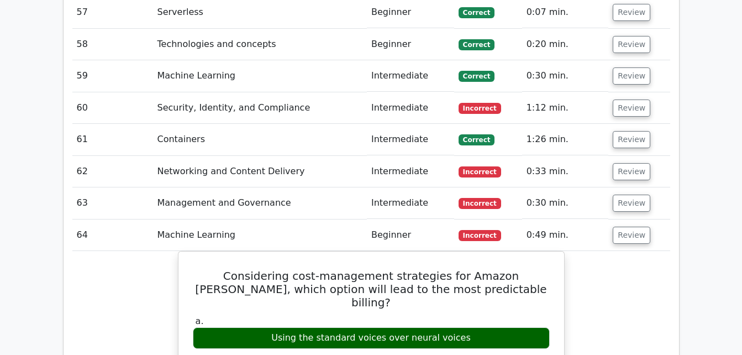
scroll to position [2903, 0]
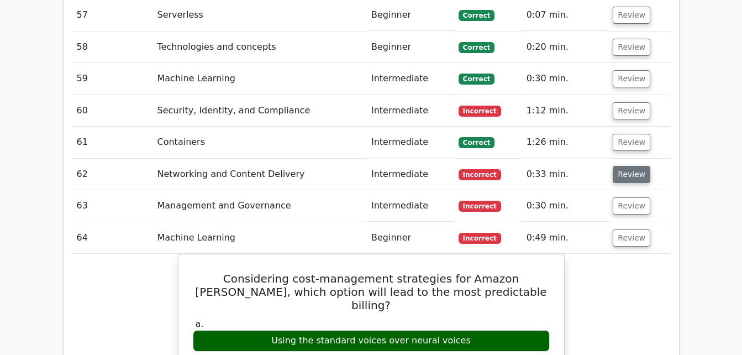
click at [628, 166] on button "Review" at bounding box center [632, 174] width 38 height 17
